Goal: Task Accomplishment & Management: Manage account settings

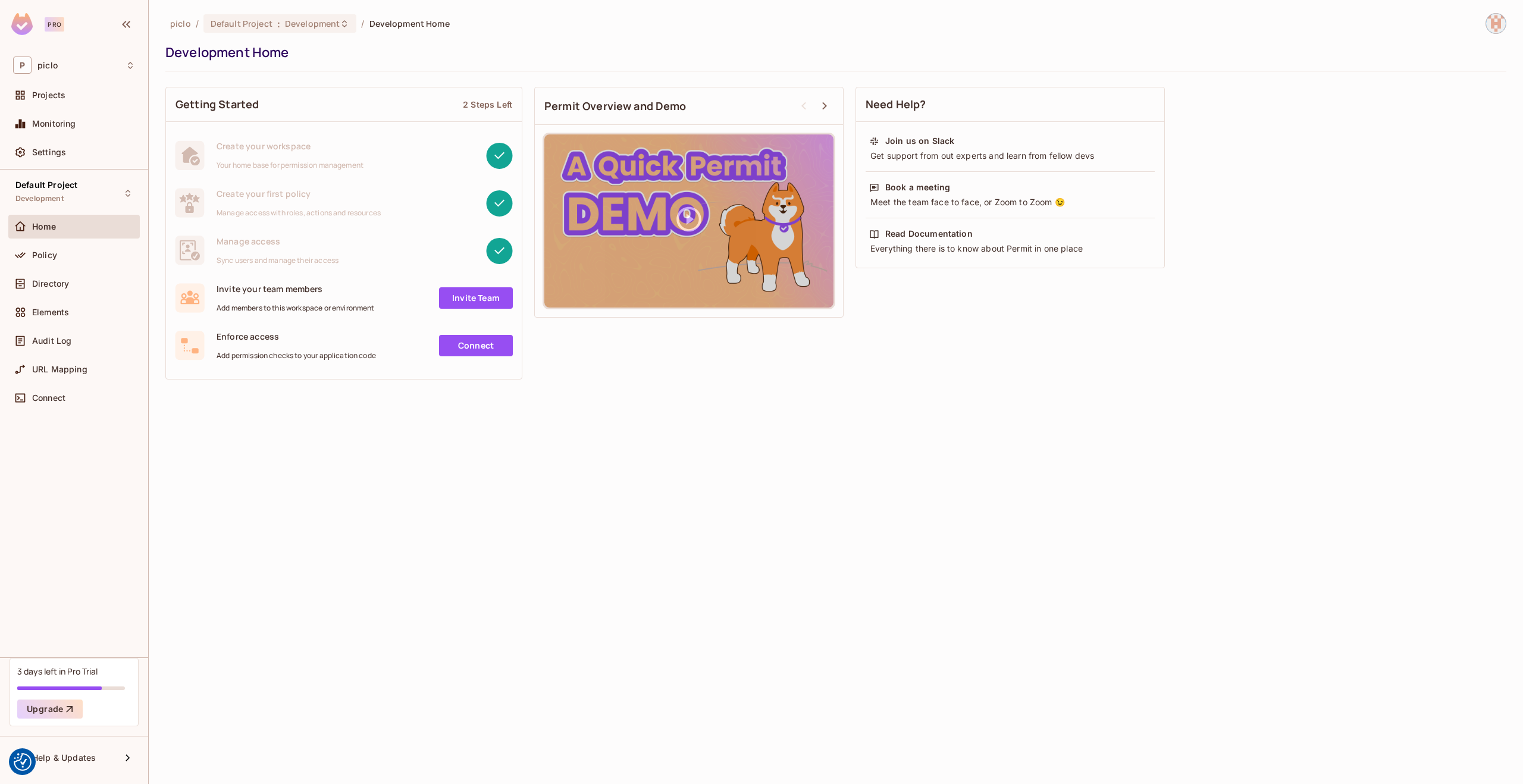
click at [1494, 23] on img at bounding box center [1496, 23] width 19 height 19
click at [69, 686] on div at bounding box center [761, 392] width 1523 height 784
click at [68, 671] on div "3 days left in Pro Trial" at bounding box center [57, 671] width 80 height 12
click at [63, 671] on div "3 days left in Pro Trial" at bounding box center [57, 671] width 80 height 12
click at [53, 708] on button "Upgrade" at bounding box center [50, 709] width 66 height 19
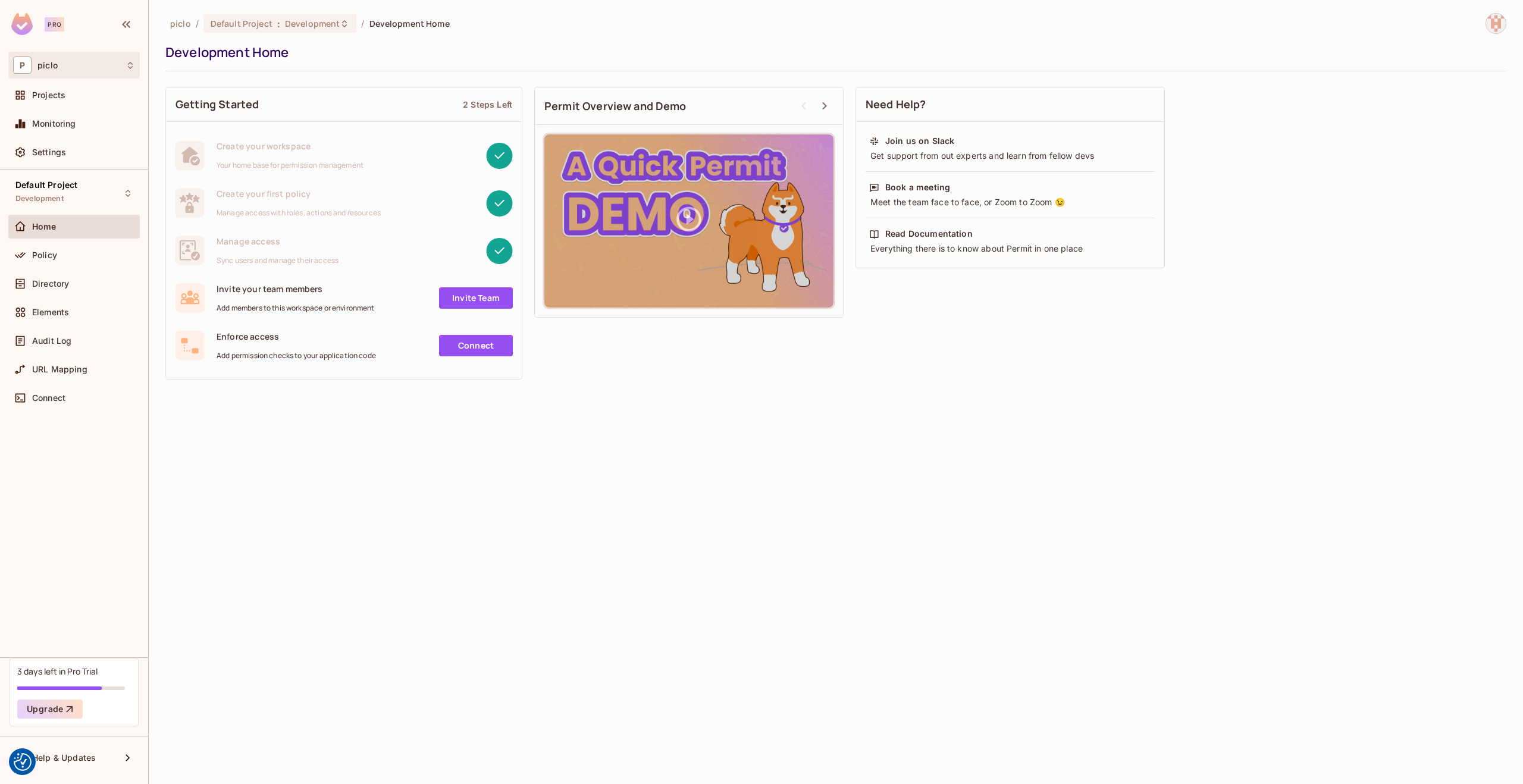
click at [44, 71] on div "P piclo" at bounding box center [74, 66] width 122 height 17
click at [70, 99] on span "piclo" at bounding box center [68, 100] width 83 height 12
click at [1491, 22] on img at bounding box center [1496, 23] width 19 height 19
click at [1053, 437] on div at bounding box center [761, 392] width 1523 height 784
click at [115, 53] on div "P piclo" at bounding box center [74, 66] width 131 height 27
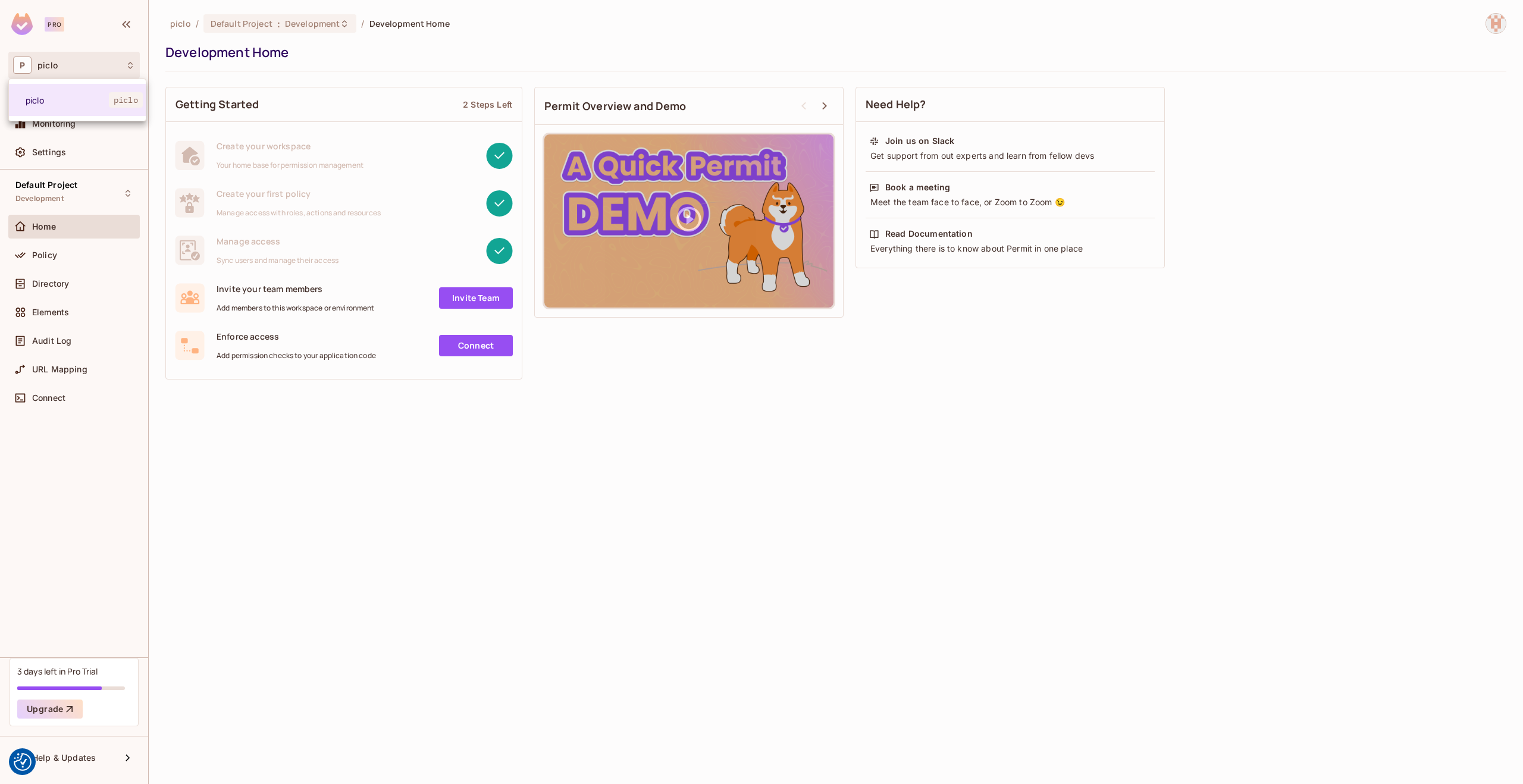
click at [155, 236] on div at bounding box center [761, 392] width 1523 height 784
click at [100, 251] on div "Policy" at bounding box center [83, 256] width 103 height 10
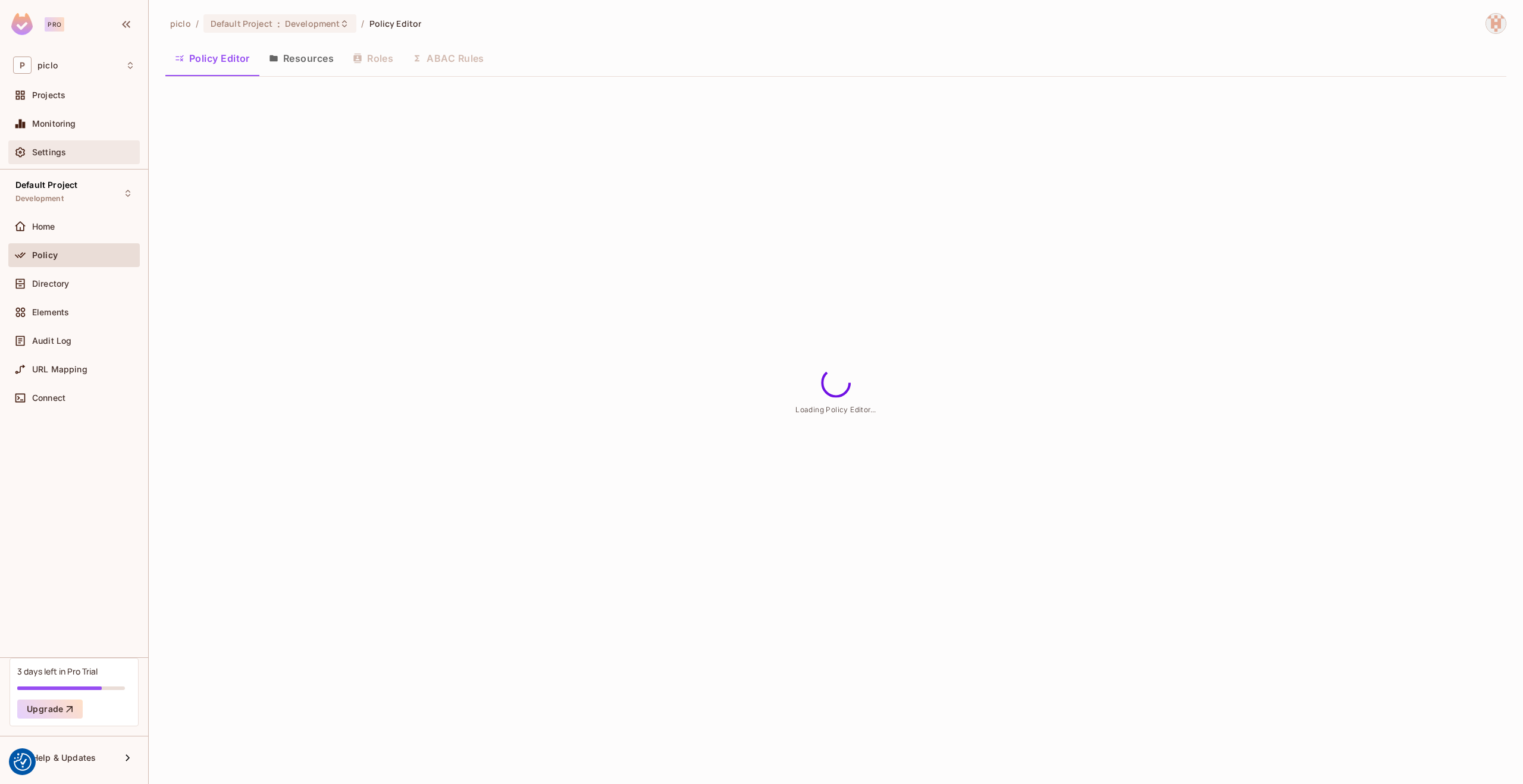
click at [51, 149] on span "Settings" at bounding box center [48, 152] width 34 height 10
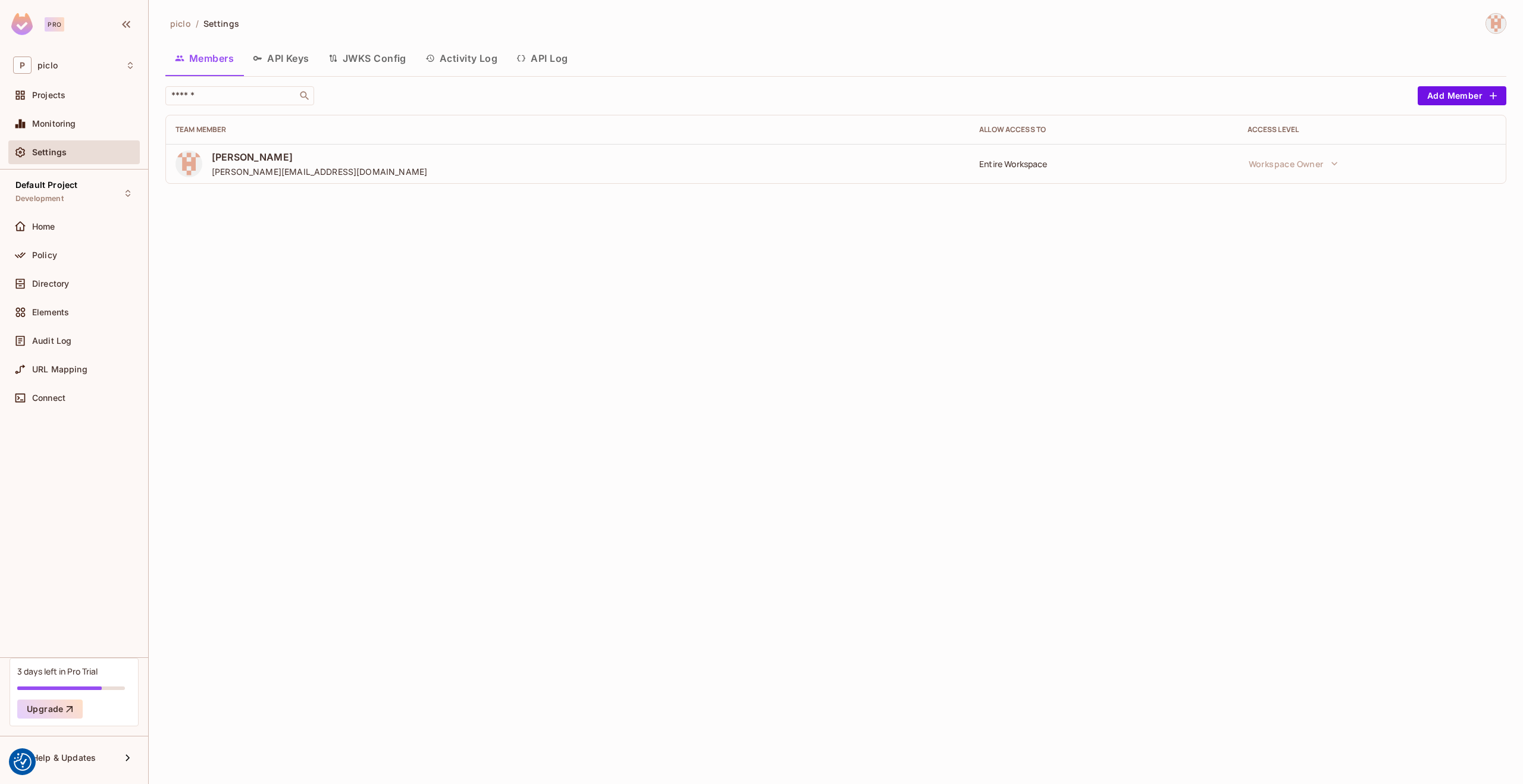
click at [51, 149] on span "Settings" at bounding box center [49, 152] width 35 height 10
click at [251, 161] on span "[PERSON_NAME]" at bounding box center [319, 157] width 215 height 14
click at [231, 173] on span "[PERSON_NAME][EMAIL_ADDRESS][DOMAIN_NAME]" at bounding box center [319, 172] width 215 height 12
click at [51, 58] on div "P piclo" at bounding box center [74, 66] width 122 height 17
click at [51, 59] on div at bounding box center [761, 392] width 1523 height 784
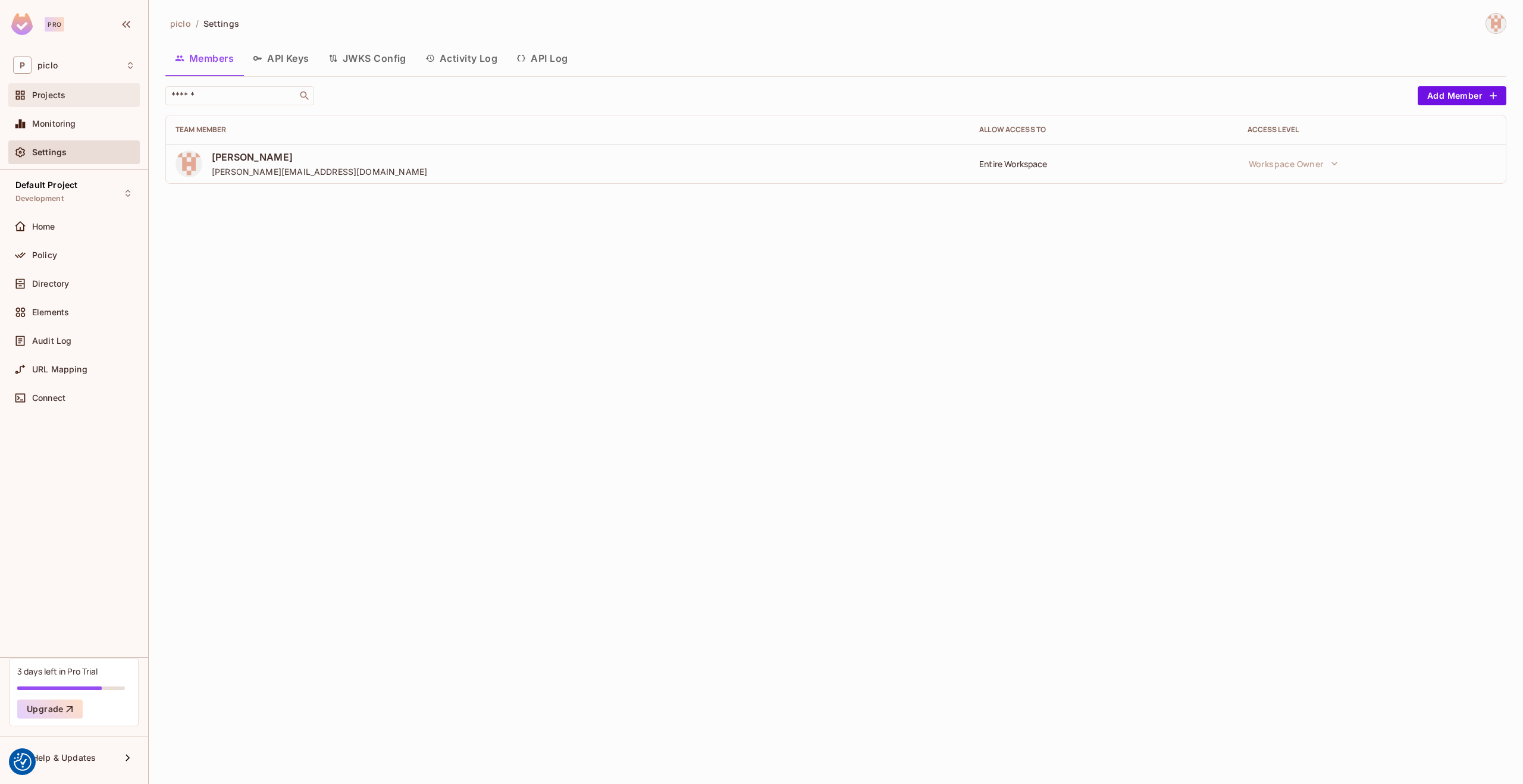
click at [44, 101] on div "Projects" at bounding box center [74, 95] width 122 height 14
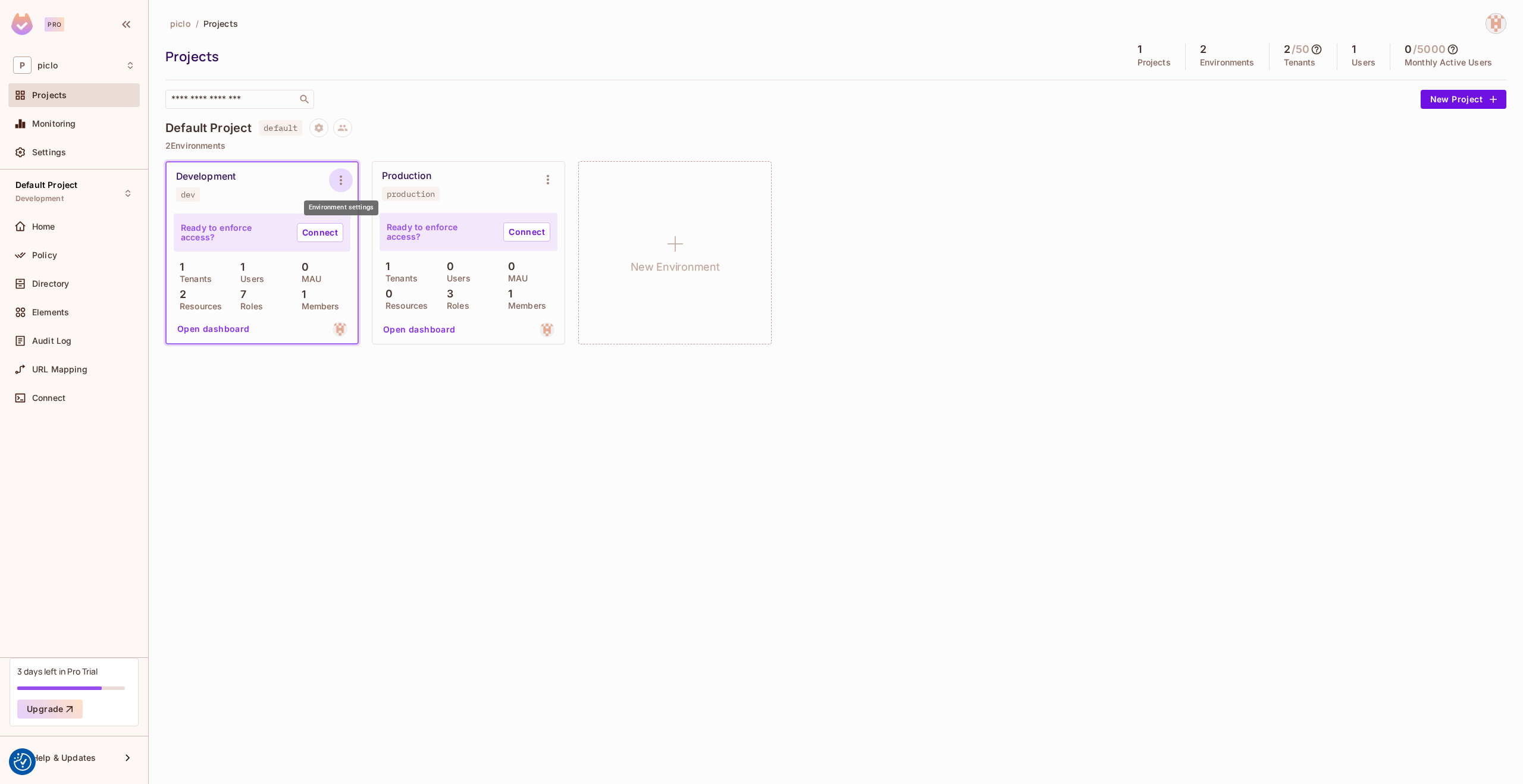
click at [346, 180] on icon "Environment settings" at bounding box center [340, 179] width 14 height 14
click at [379, 137] on div at bounding box center [761, 392] width 1523 height 784
click at [209, 327] on button "Open dashboard" at bounding box center [213, 329] width 82 height 19
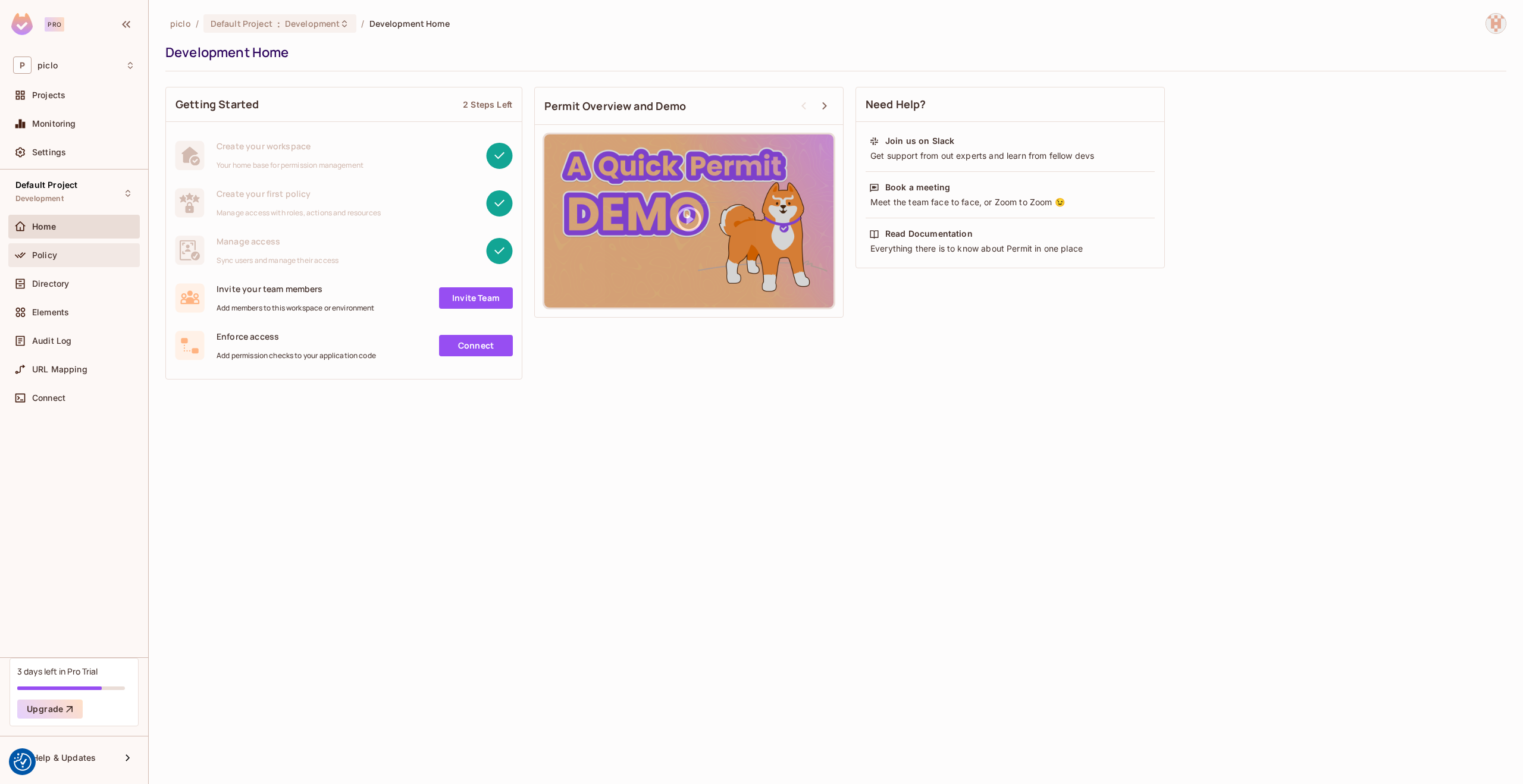
click at [52, 260] on div "Policy" at bounding box center [74, 255] width 122 height 14
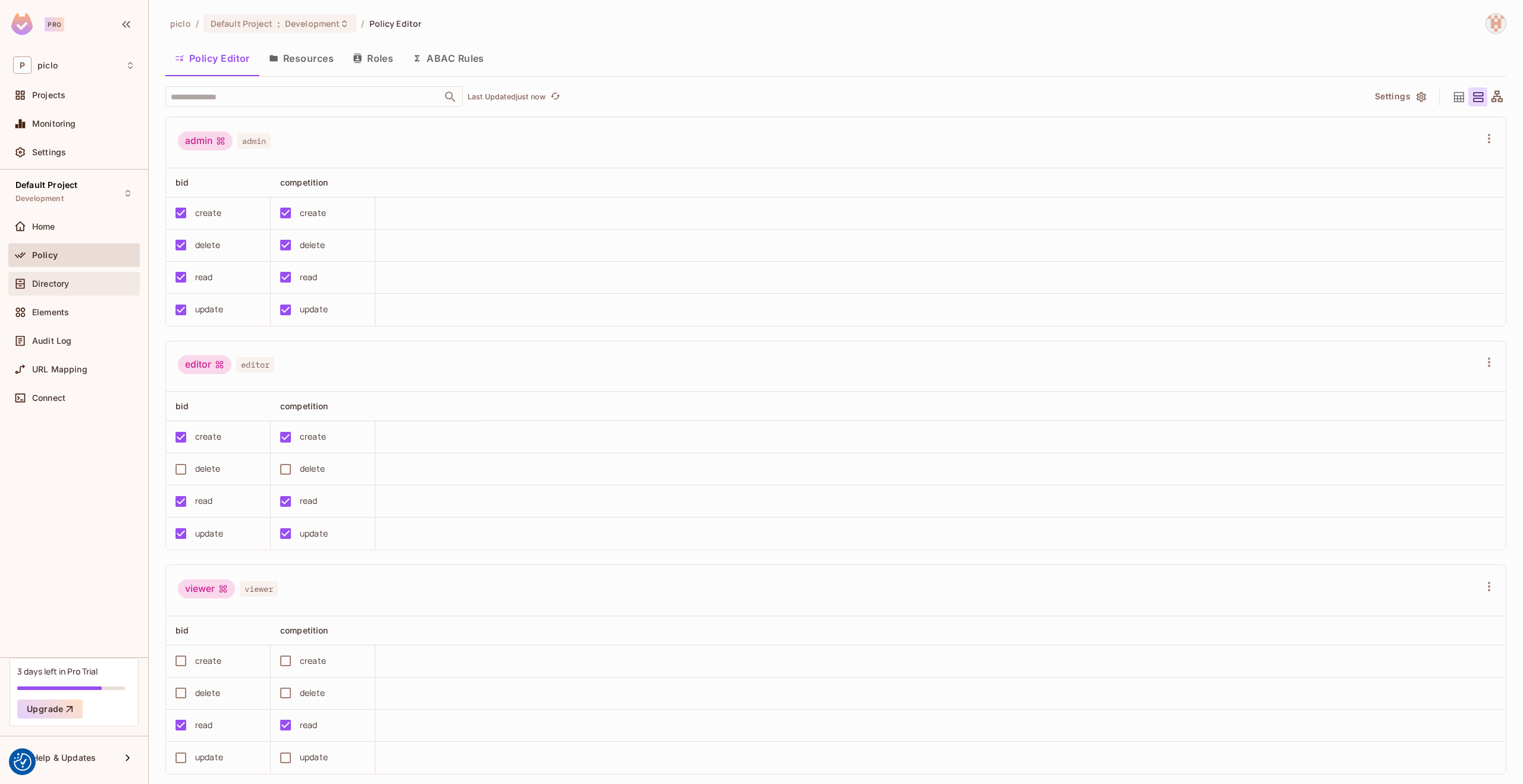
click at [52, 286] on span "Directory" at bounding box center [50, 284] width 37 height 10
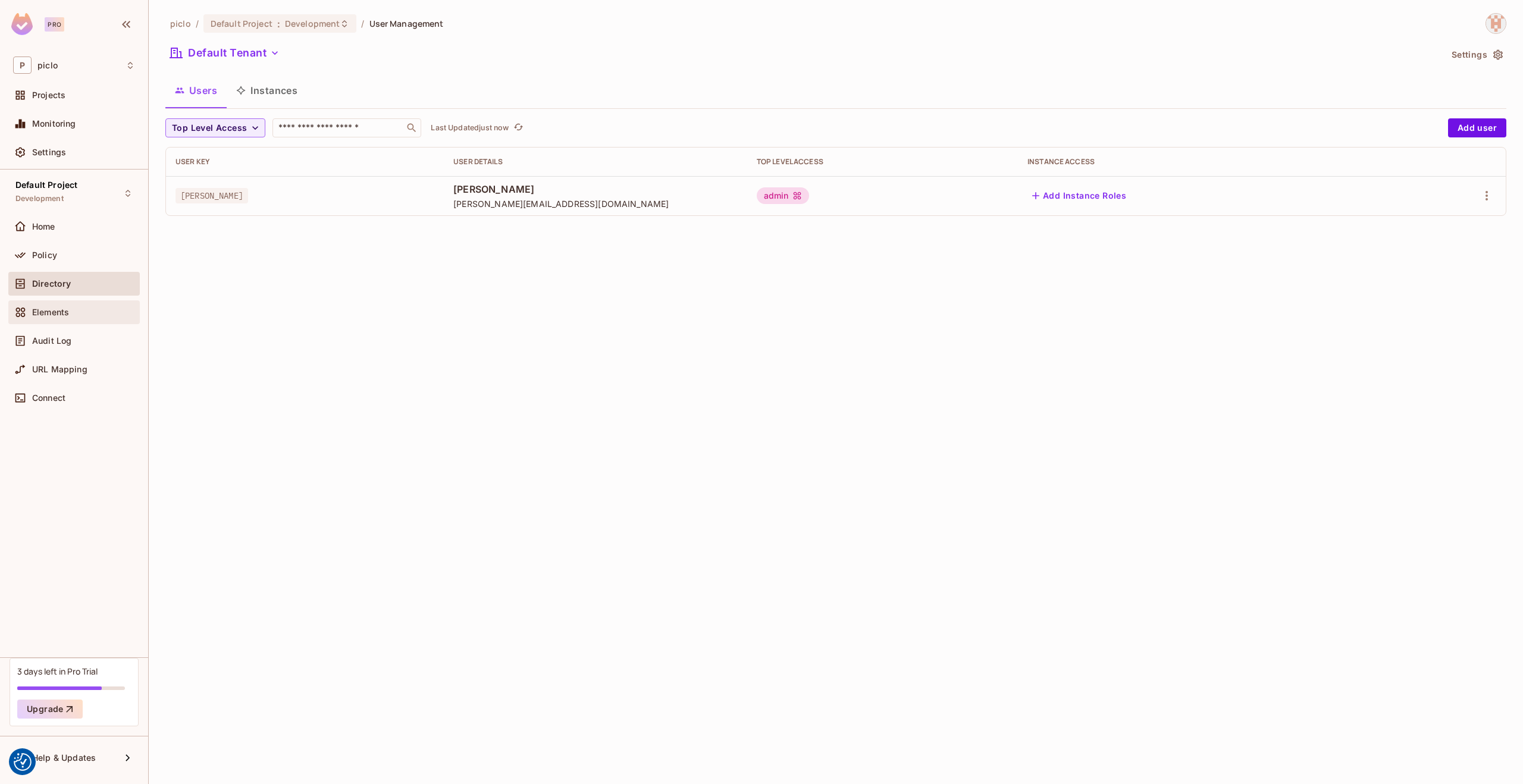
click at [47, 313] on span "Elements" at bounding box center [50, 312] width 37 height 10
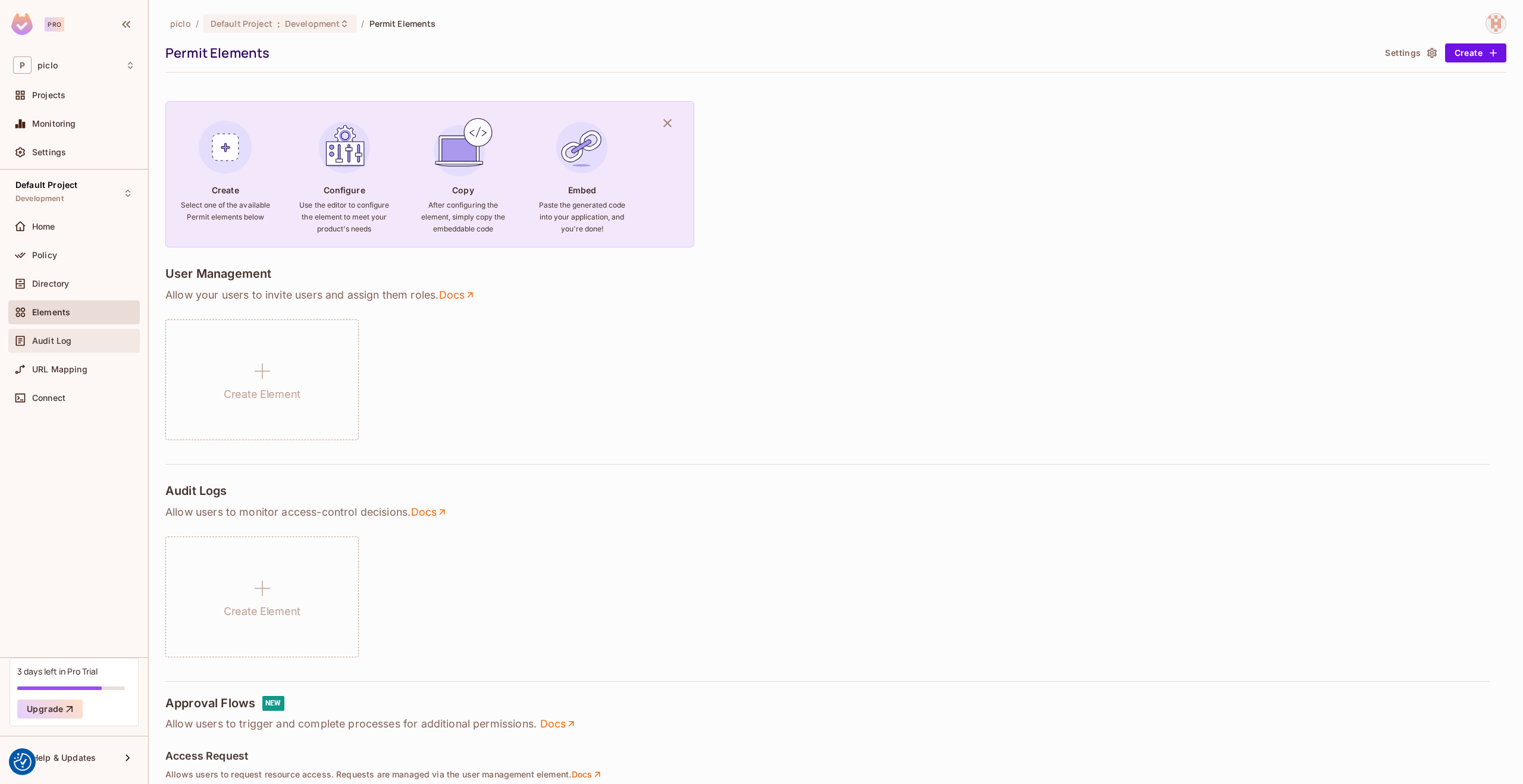
click at [45, 339] on span "Audit Log" at bounding box center [51, 340] width 40 height 10
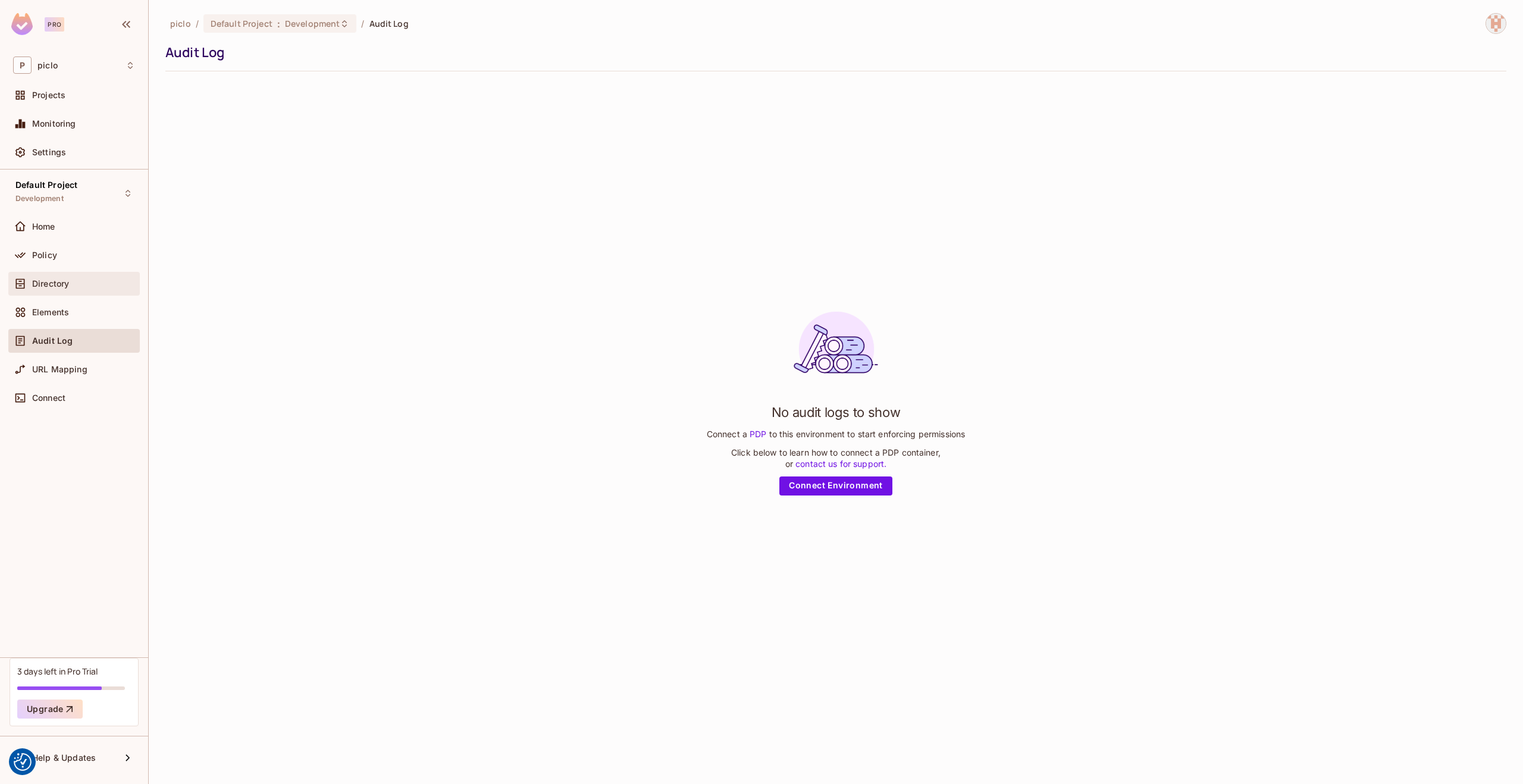
click at [45, 279] on span "Directory" at bounding box center [50, 284] width 37 height 10
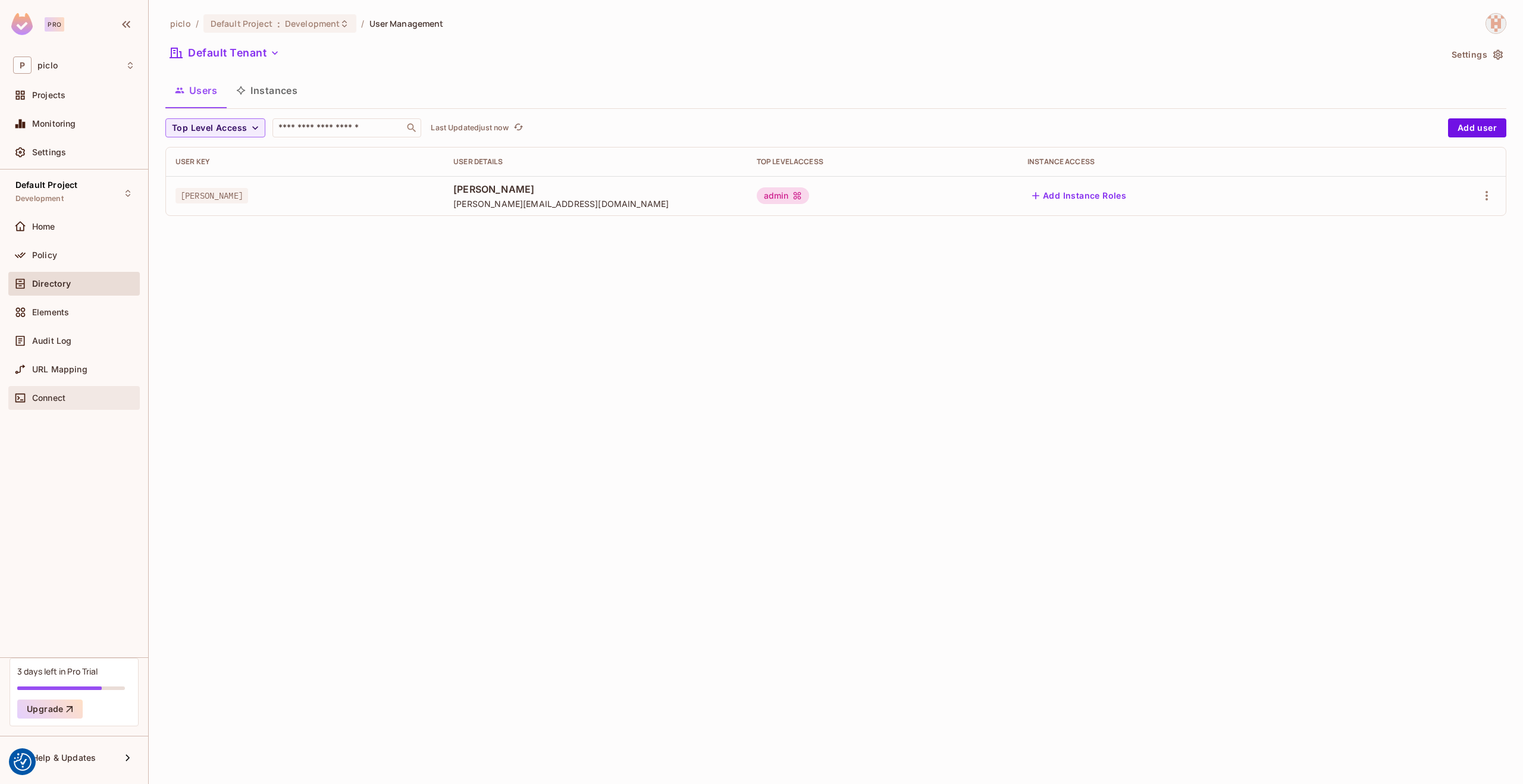
click at [45, 400] on span "Connect" at bounding box center [48, 398] width 34 height 10
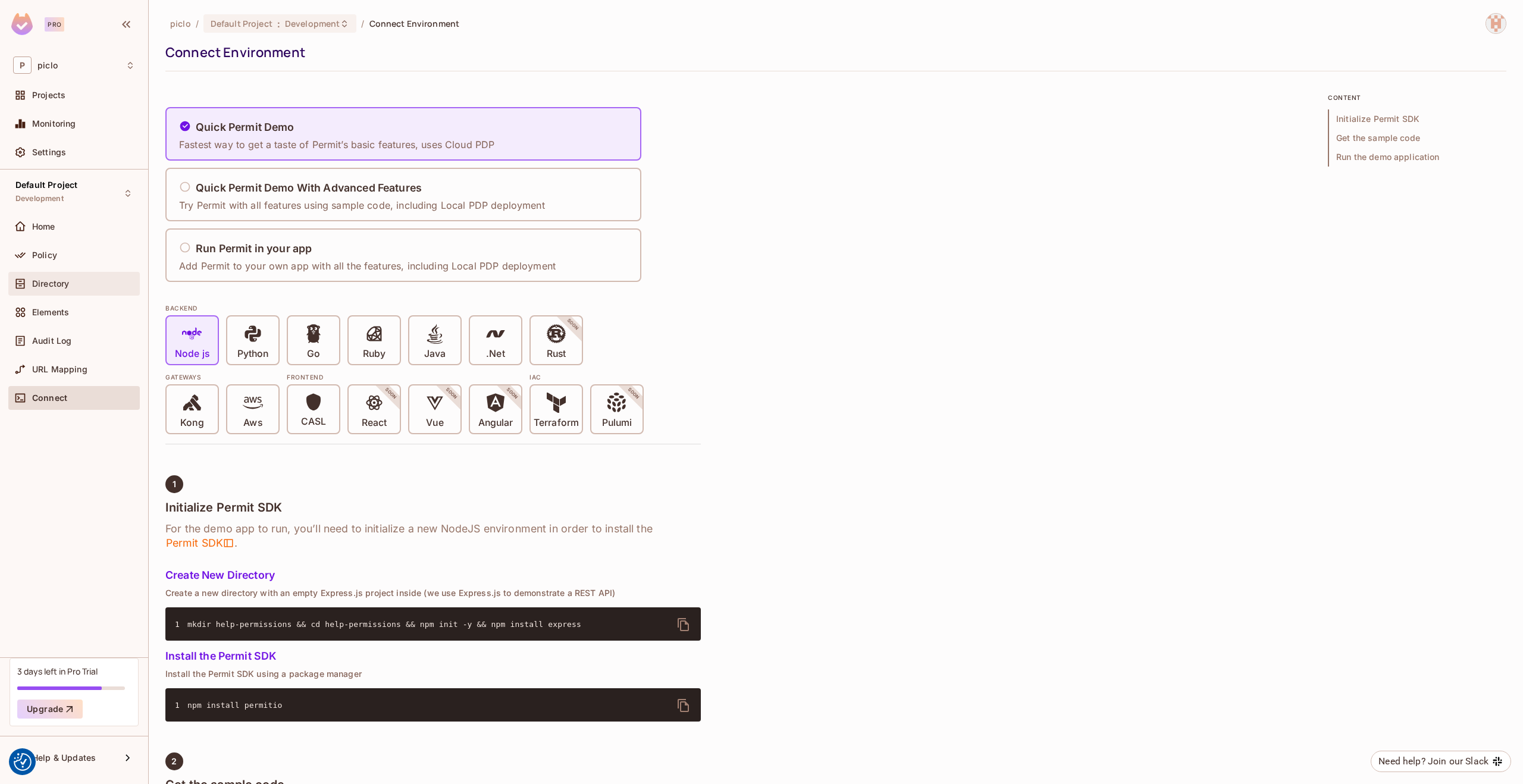
click at [50, 279] on span "Directory" at bounding box center [50, 284] width 37 height 10
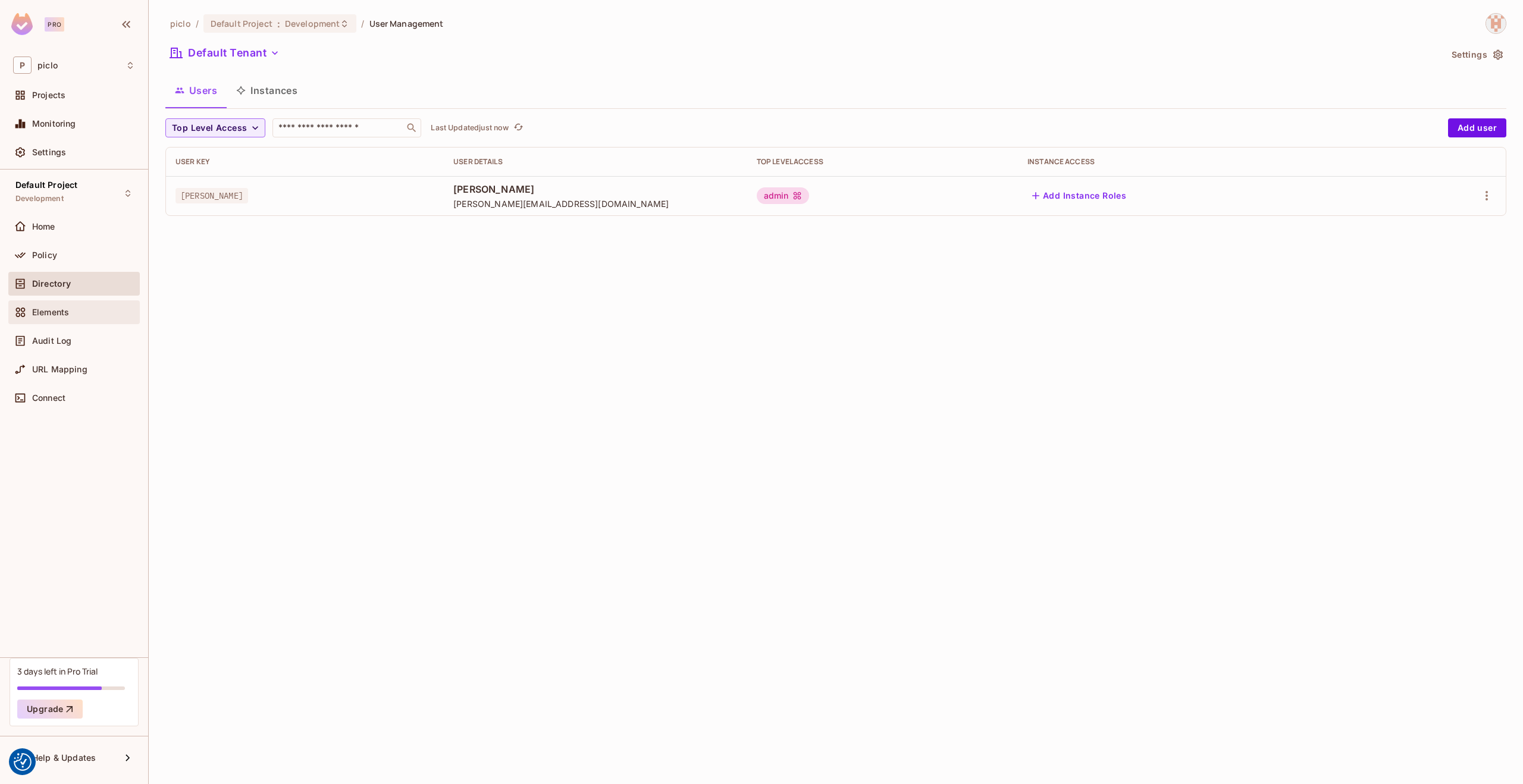
click at [50, 309] on span "Elements" at bounding box center [50, 312] width 37 height 10
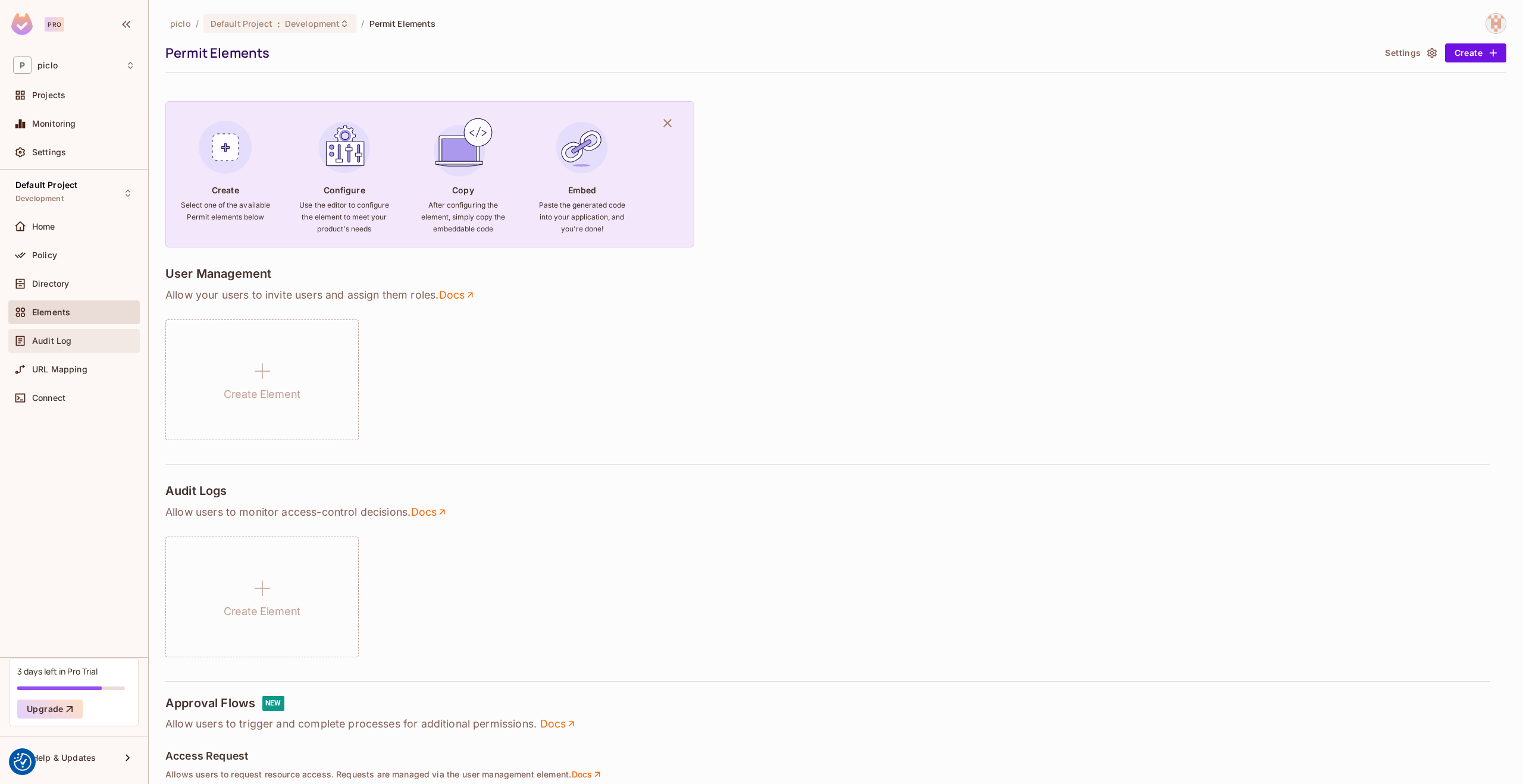
click at [45, 342] on span "Audit Log" at bounding box center [51, 340] width 40 height 10
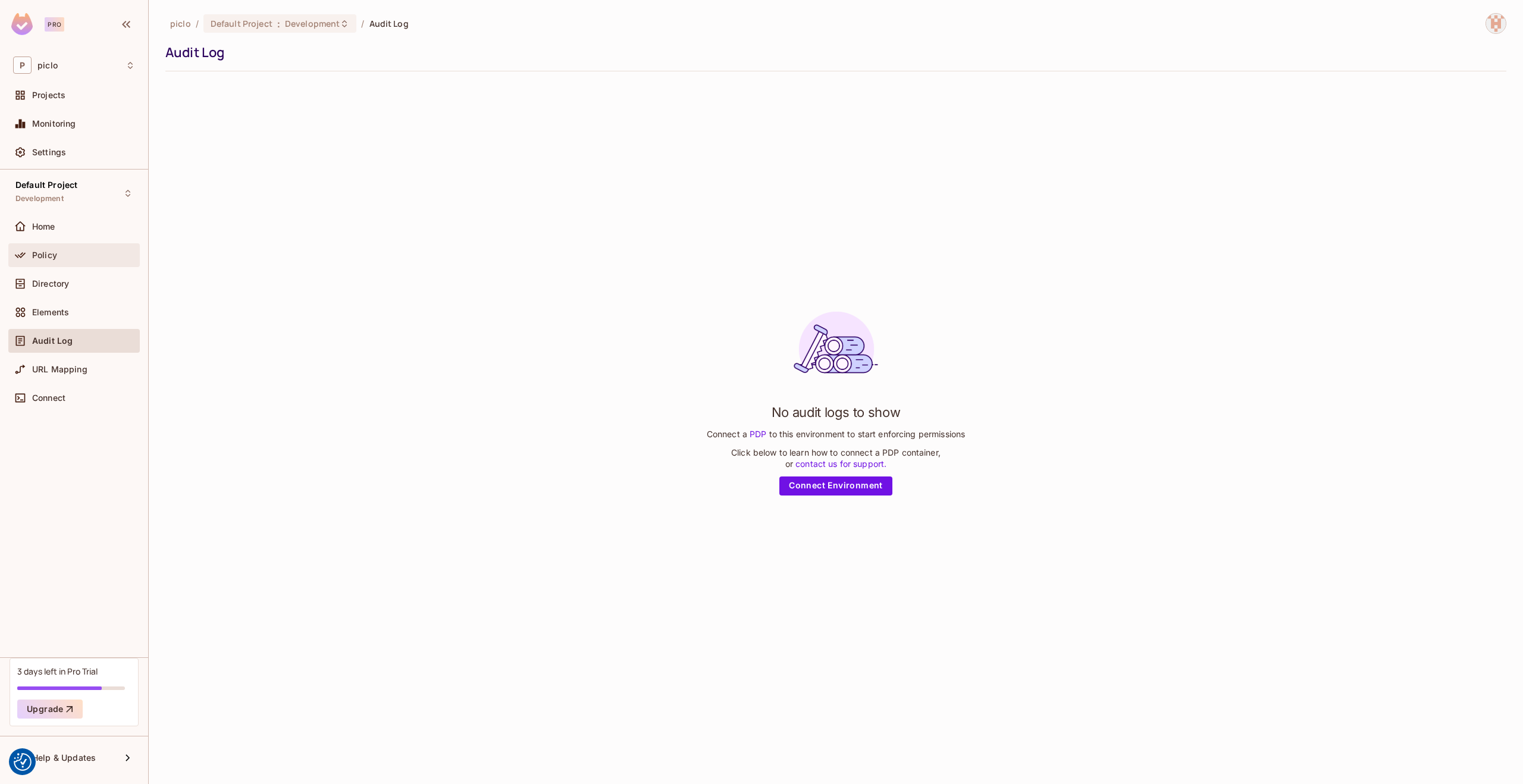
click at [45, 263] on div "Policy" at bounding box center [74, 255] width 131 height 24
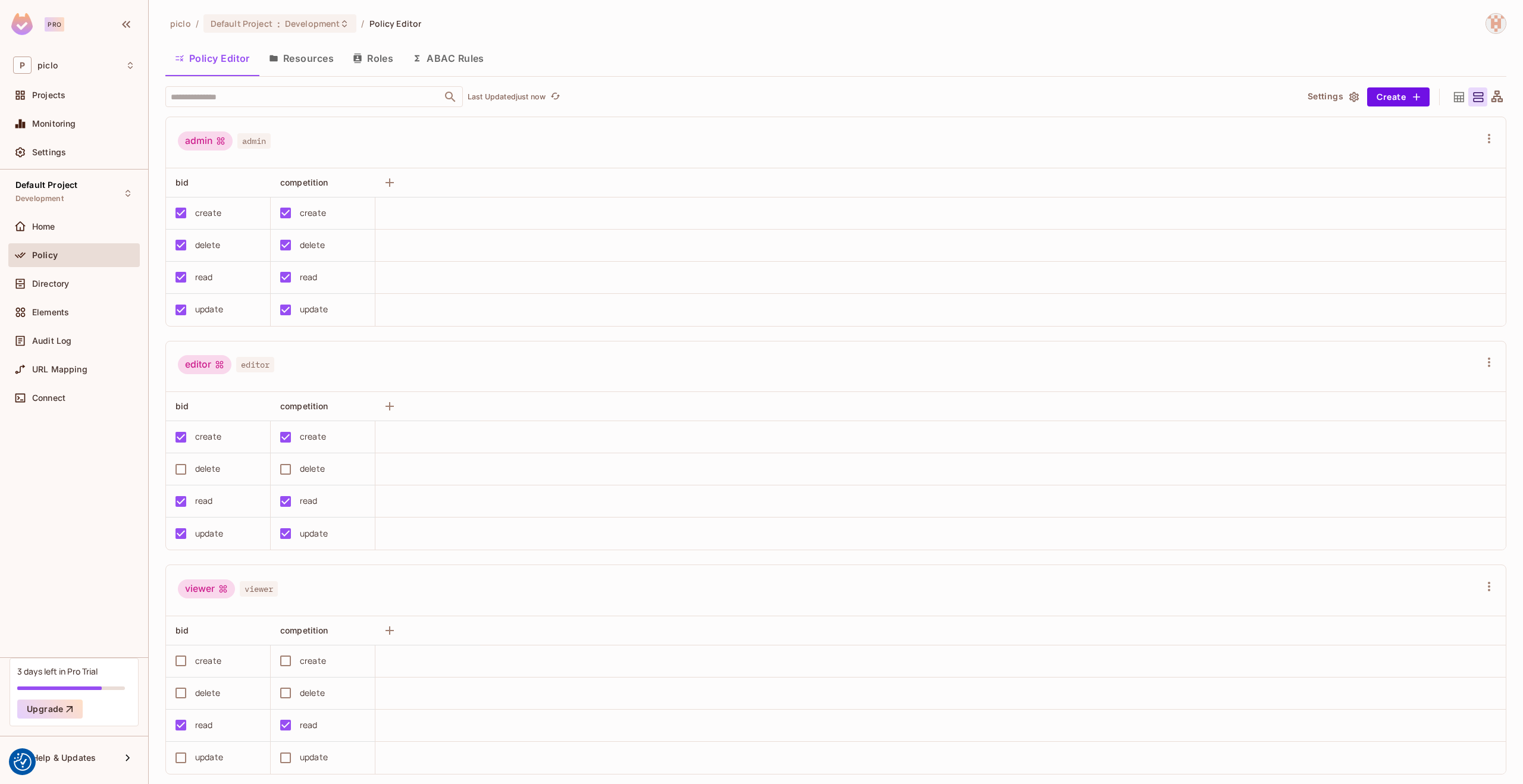
click at [286, 60] on button "Resources" at bounding box center [301, 58] width 84 height 30
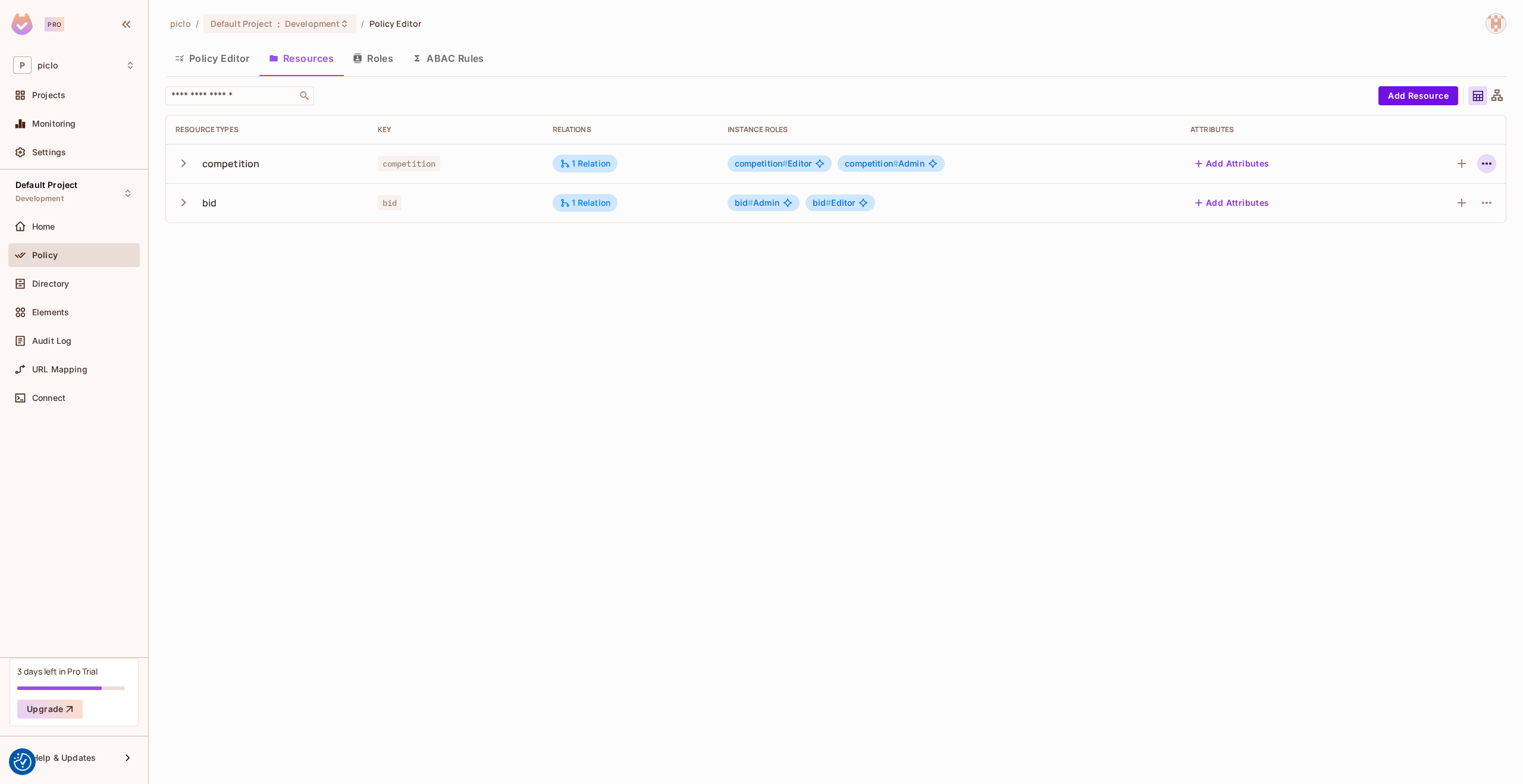
click at [1483, 159] on icon "button" at bounding box center [1486, 163] width 14 height 14
click at [1426, 229] on span "Delete Resource" at bounding box center [1440, 237] width 73 height 19
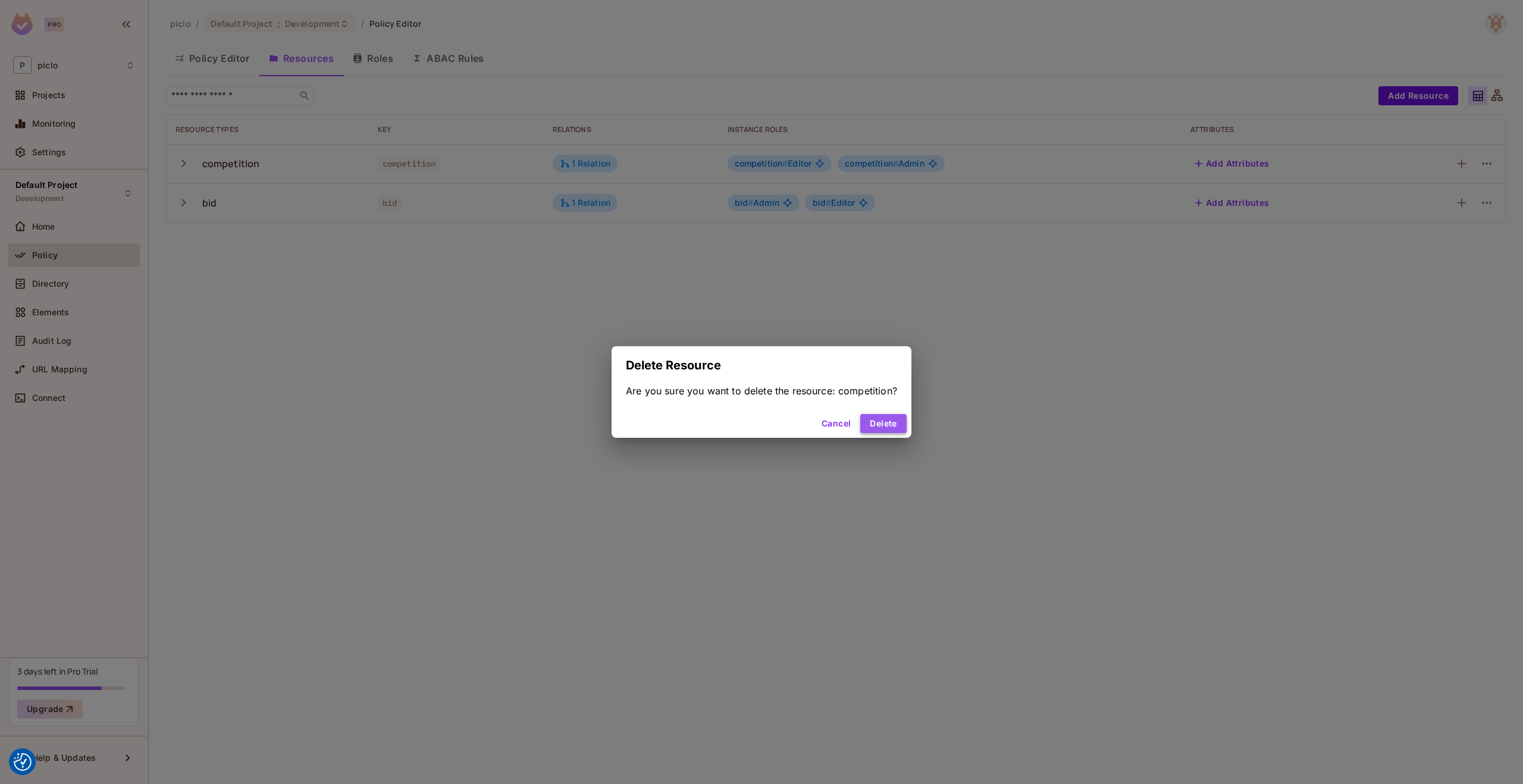
click at [882, 429] on button "Delete" at bounding box center [883, 423] width 45 height 19
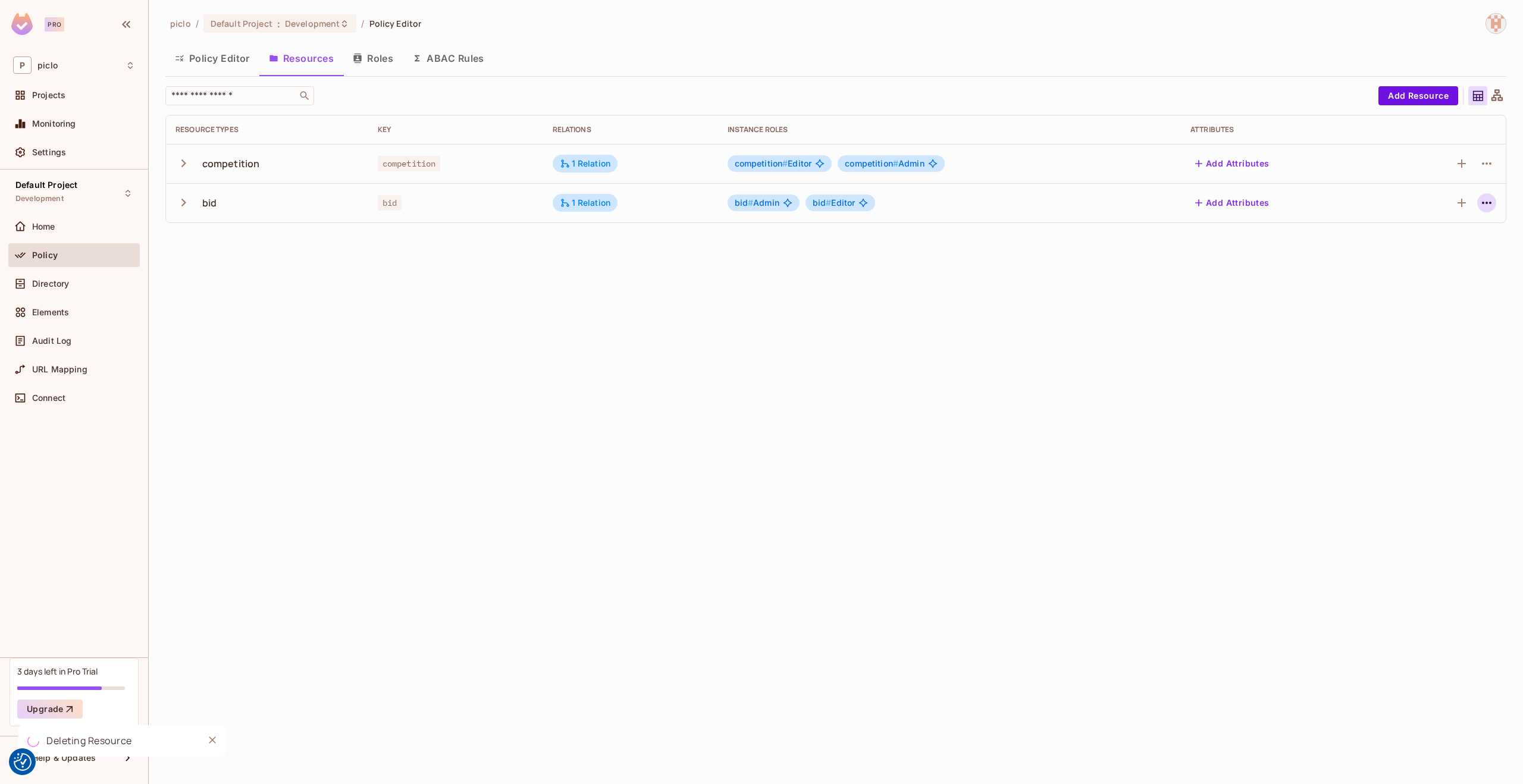
click at [1488, 202] on icon "button" at bounding box center [1486, 203] width 14 height 14
click at [1405, 280] on span "Delete Resource" at bounding box center [1440, 276] width 73 height 19
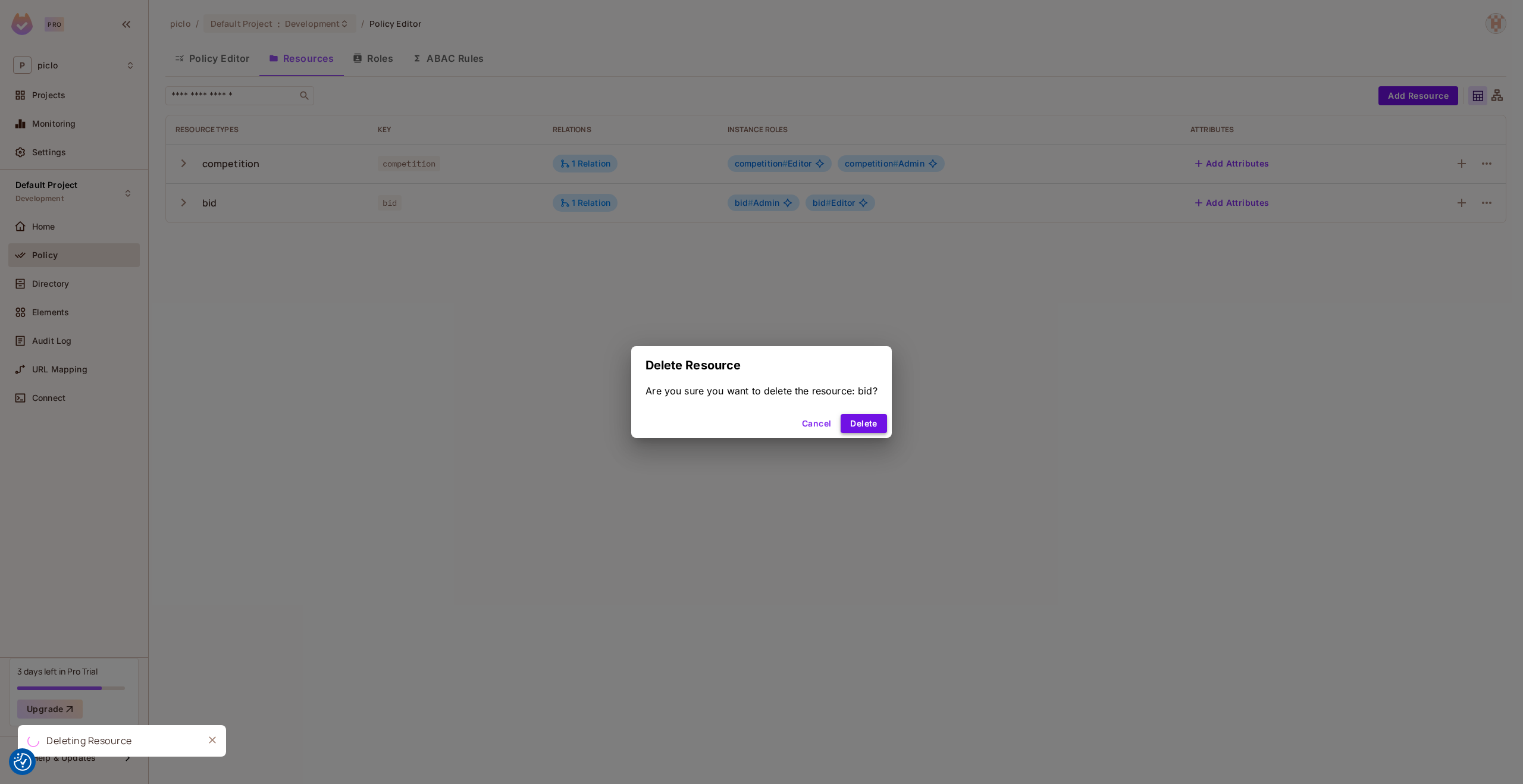
click at [854, 420] on button "Delete" at bounding box center [862, 423] width 45 height 19
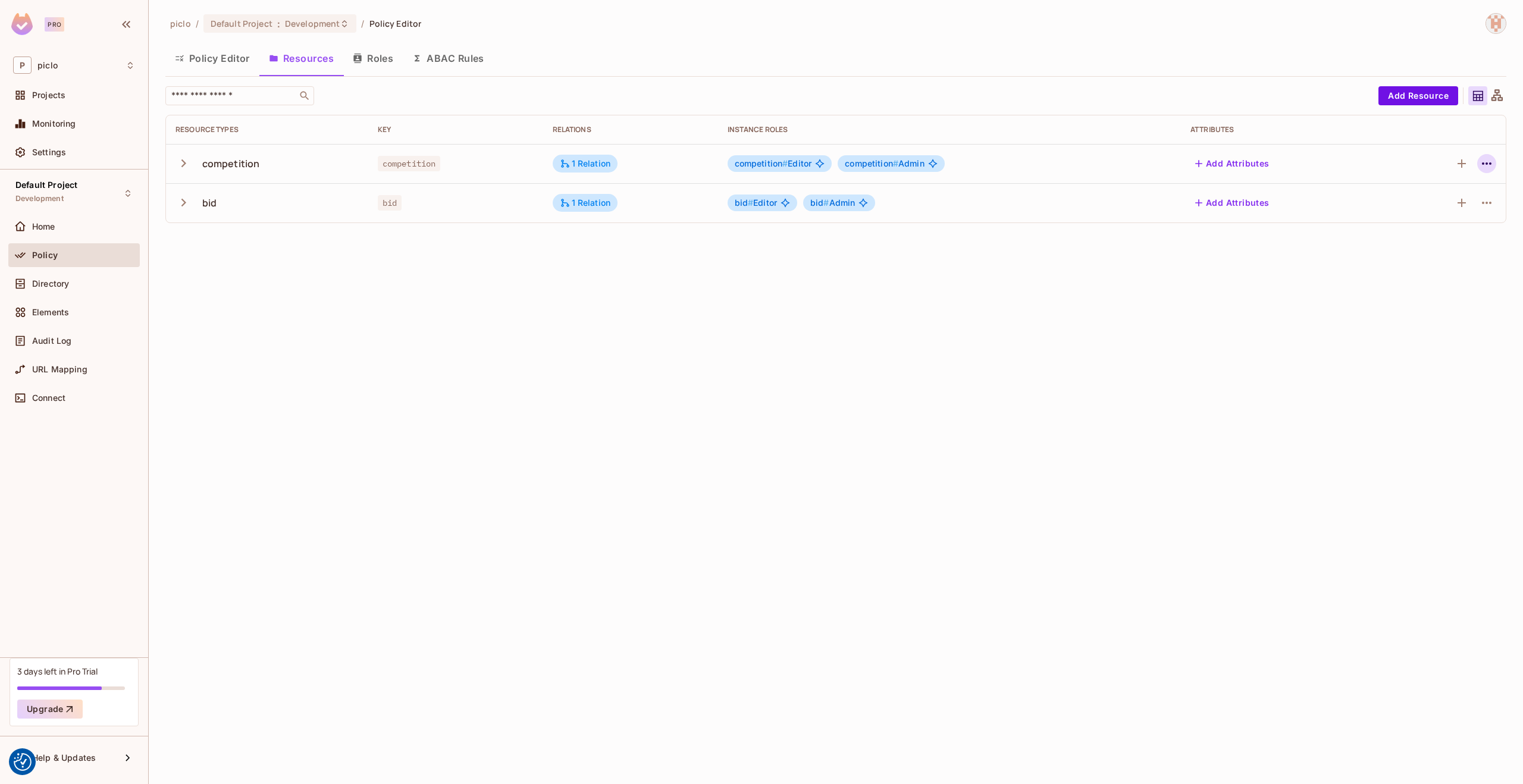
click at [1482, 159] on icon "button" at bounding box center [1486, 163] width 14 height 14
click at [1421, 235] on div "Delete Resource" at bounding box center [1440, 236] width 66 height 12
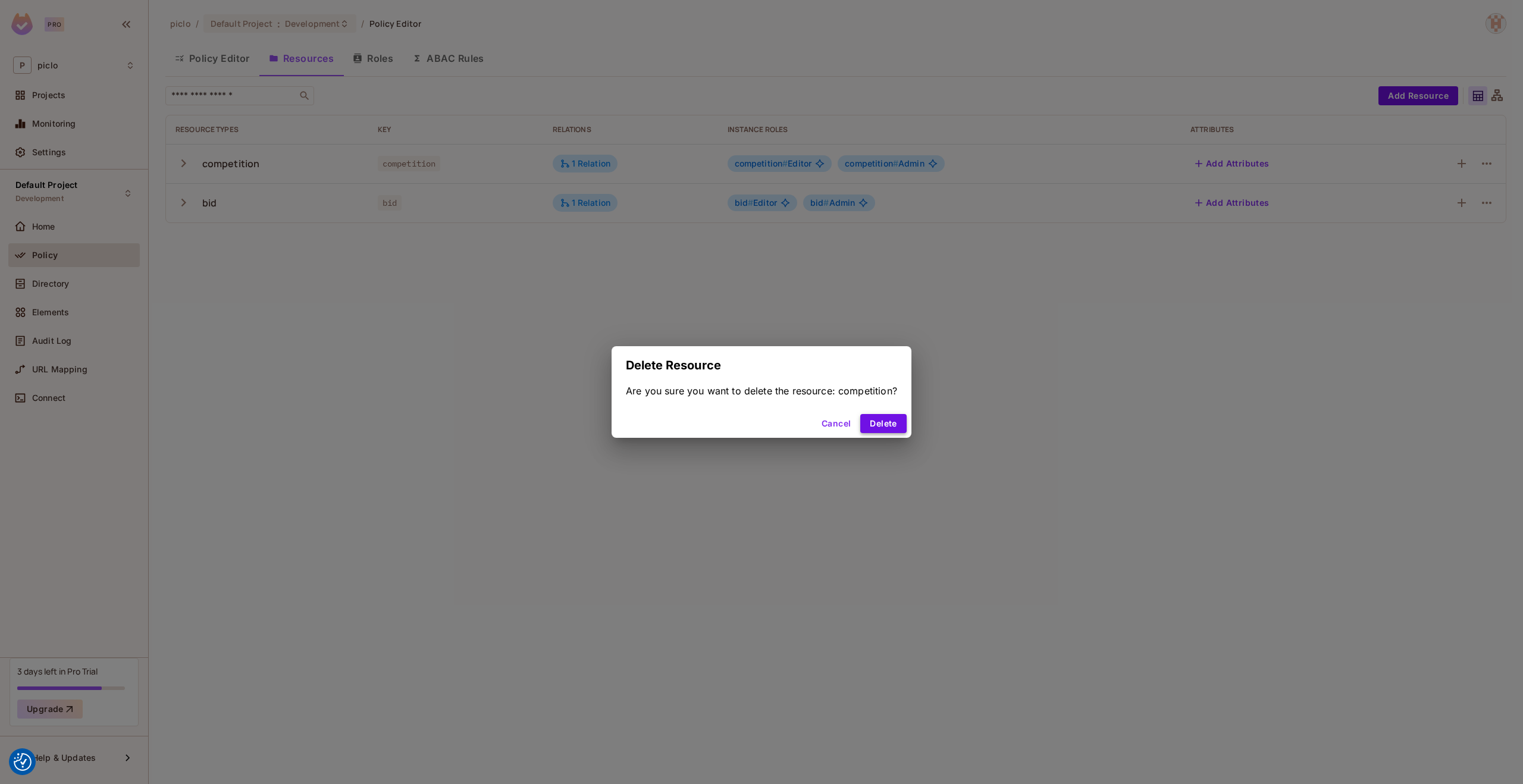
click at [888, 426] on button "Delete" at bounding box center [883, 423] width 45 height 19
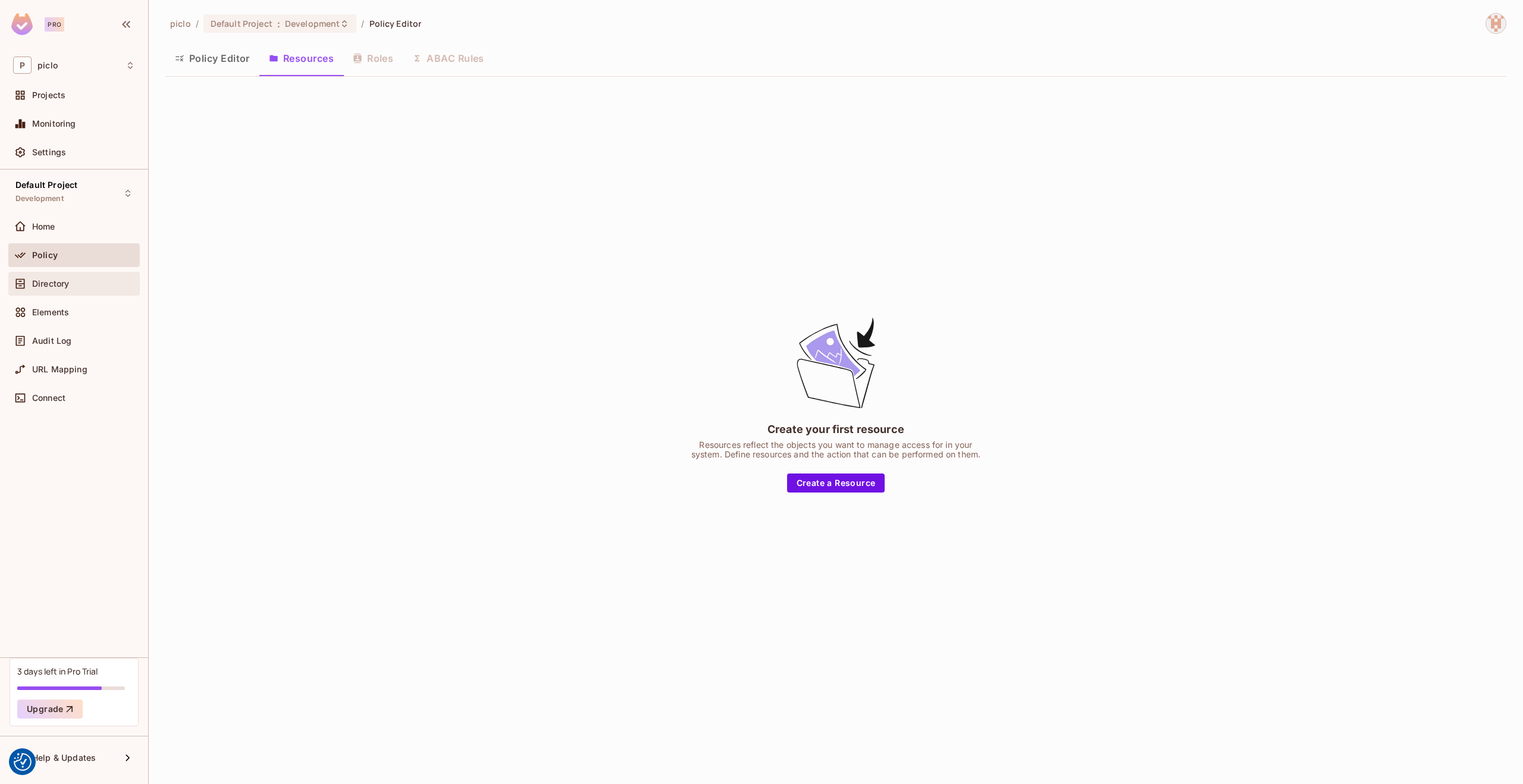
click at [45, 291] on div "Directory" at bounding box center [74, 284] width 131 height 24
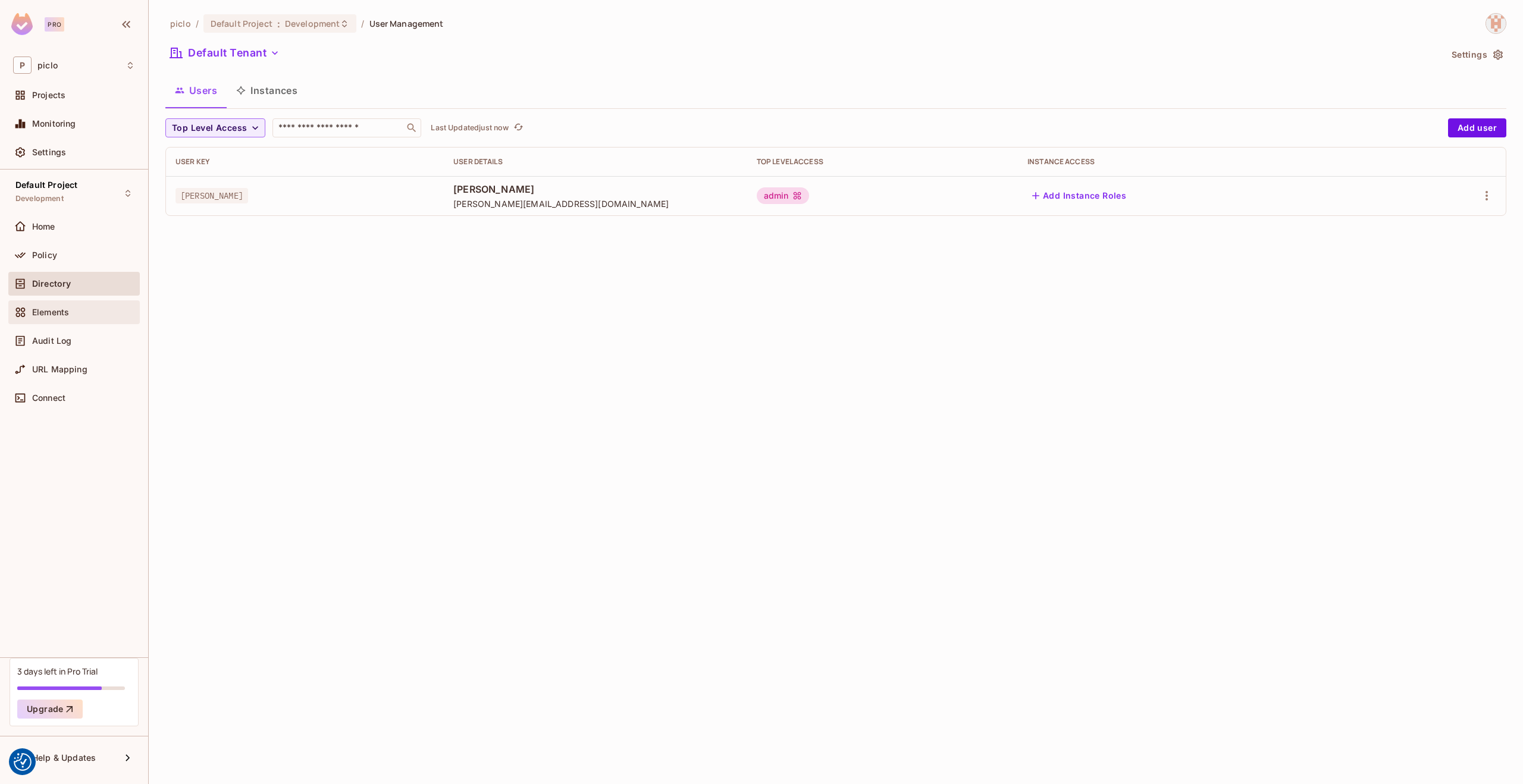
click at [47, 311] on span "Elements" at bounding box center [50, 312] width 37 height 10
